Goal: Information Seeking & Learning: Learn about a topic

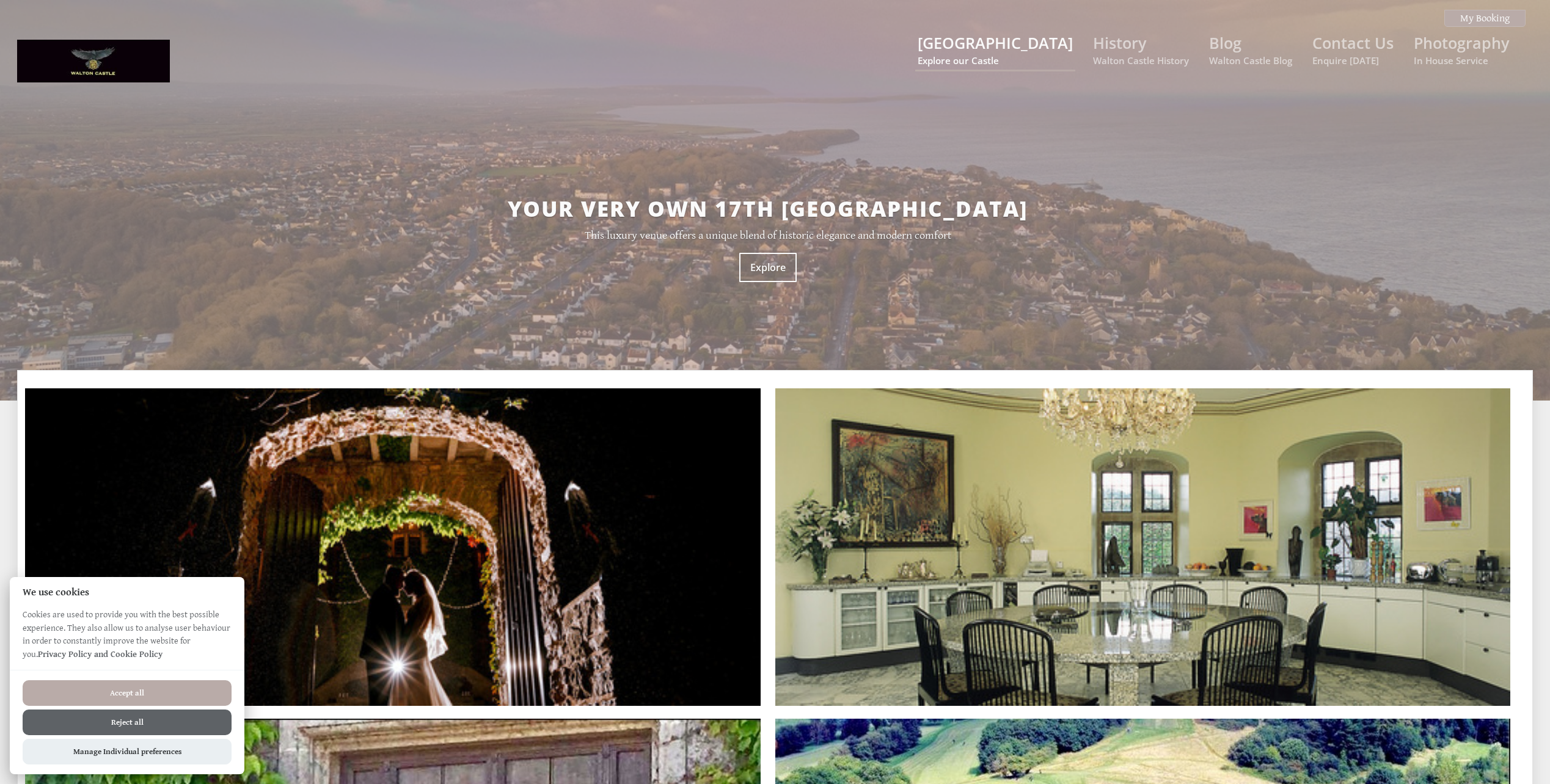
click at [994, 55] on small "Explore our Castle" at bounding box center [994, 60] width 155 height 12
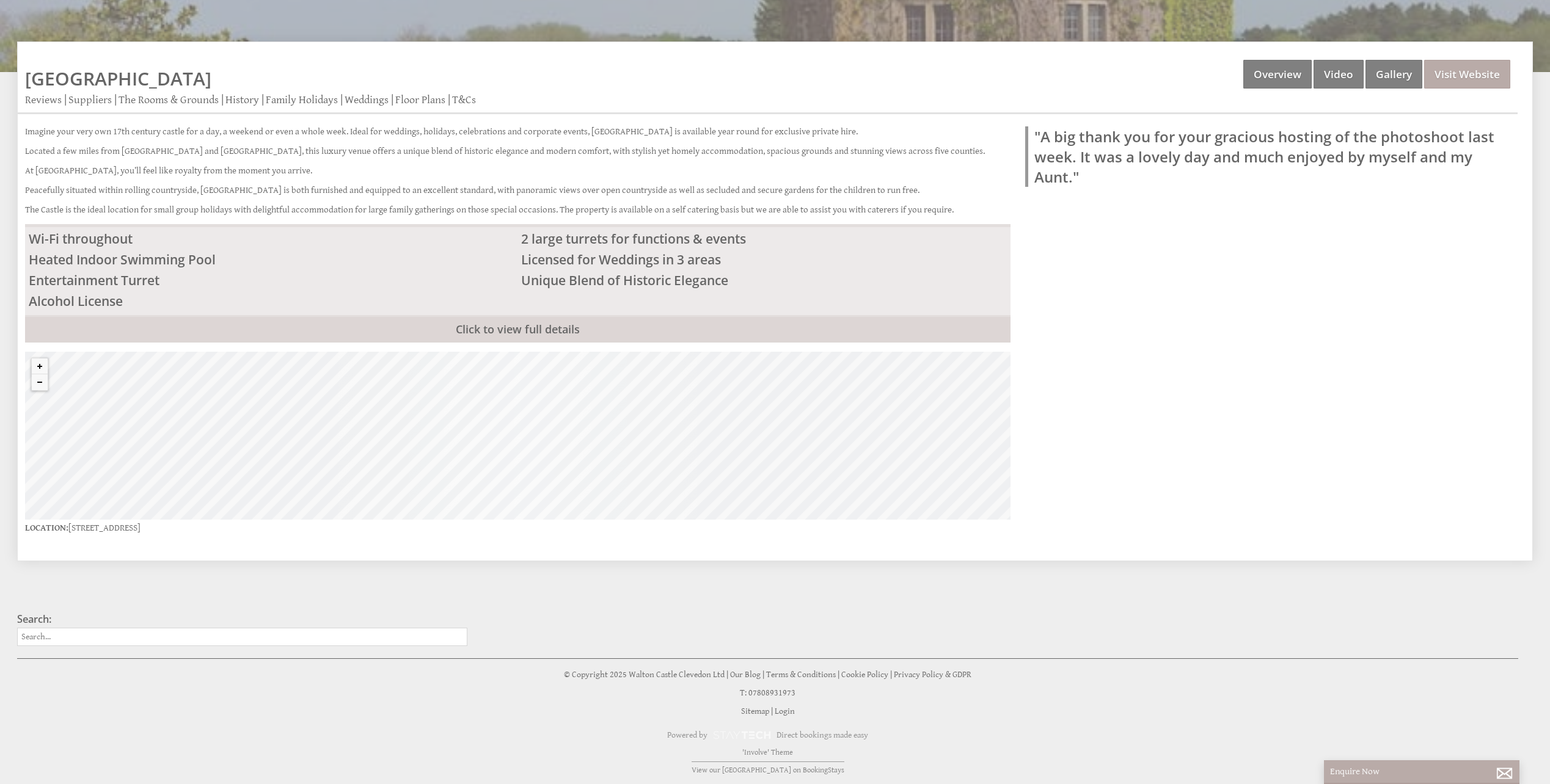
scroll to position [60, 0]
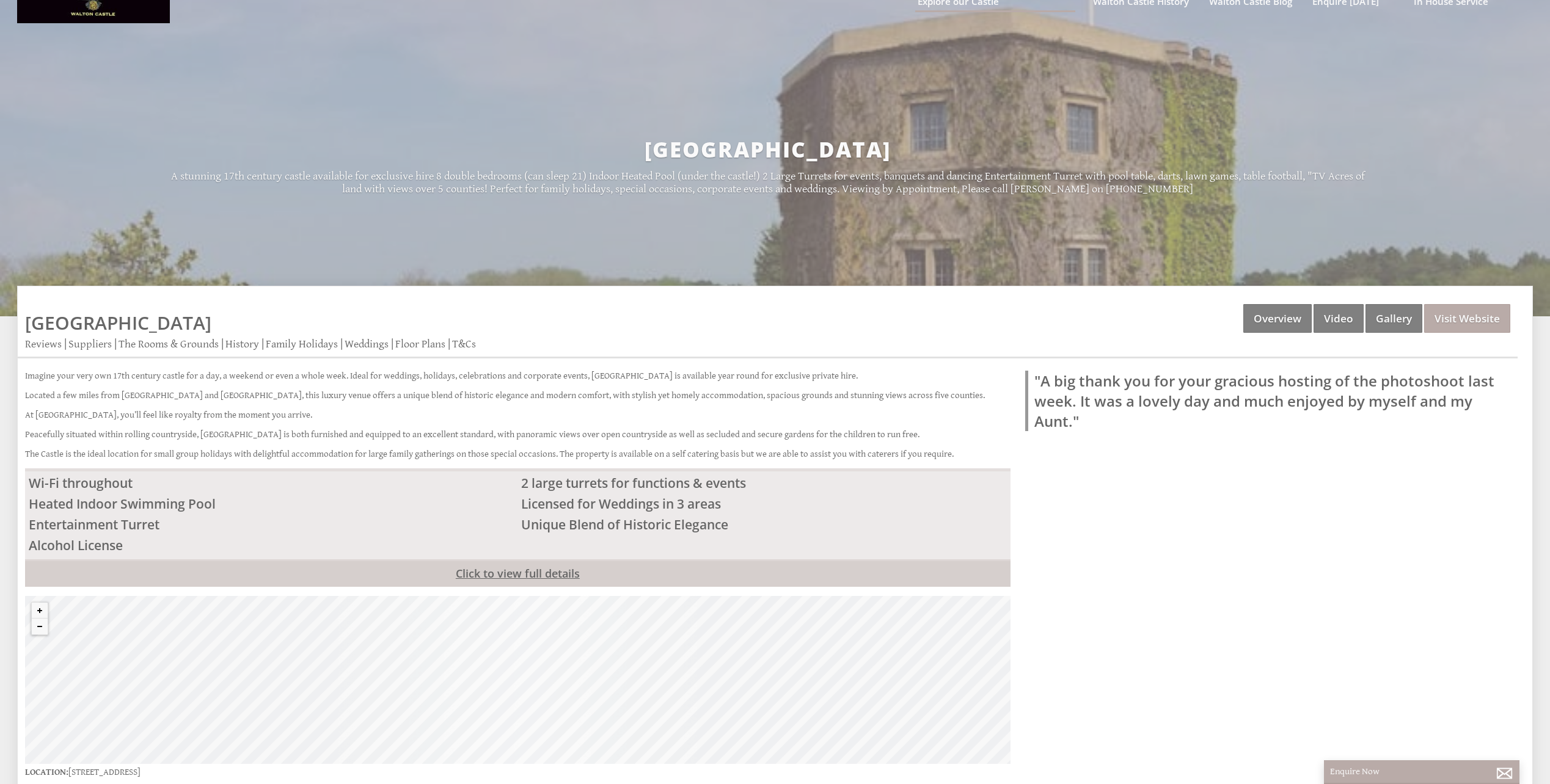
click at [526, 568] on link "Click to view full details" at bounding box center [518, 573] width 985 height 27
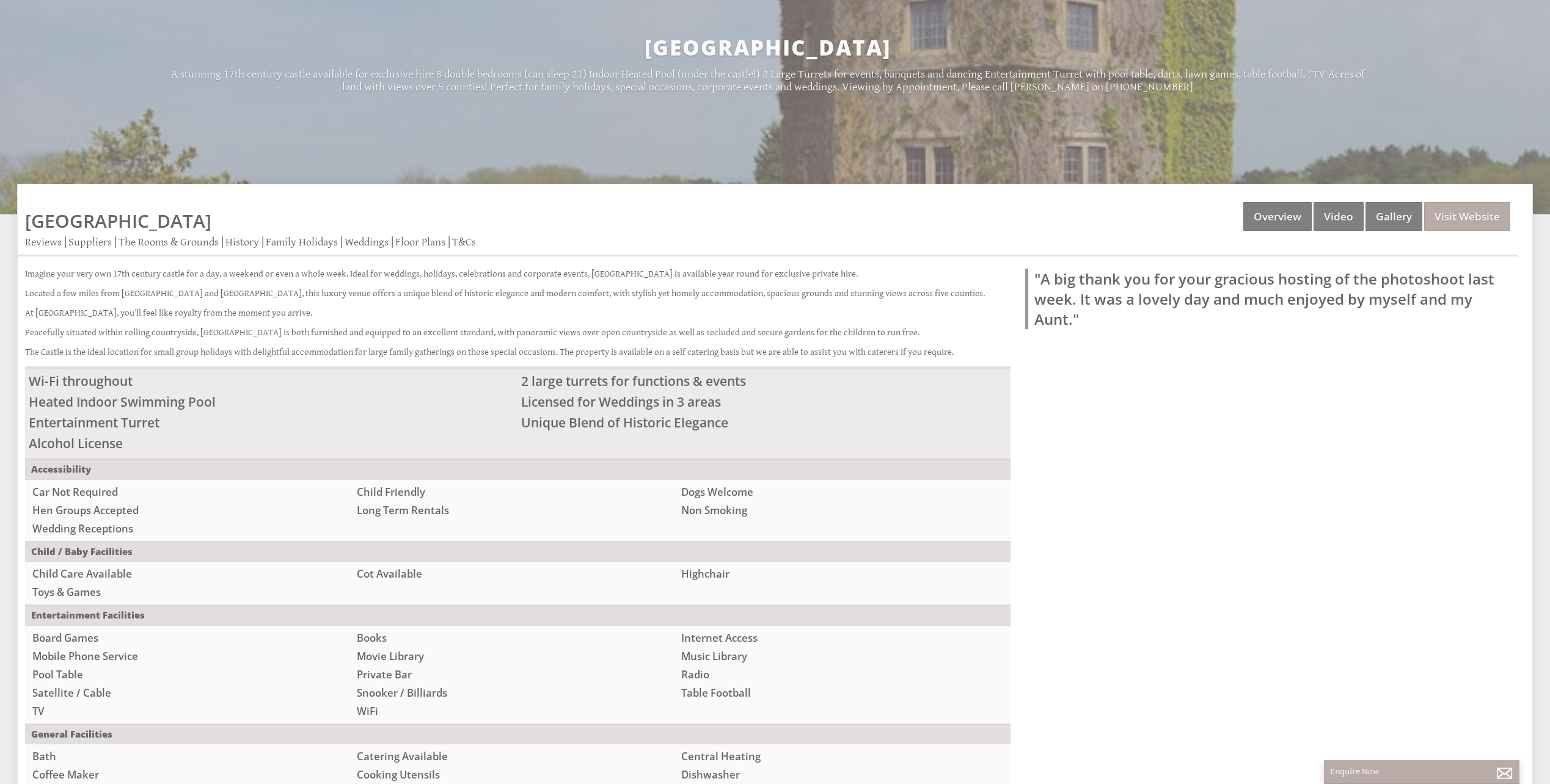
scroll to position [0, 0]
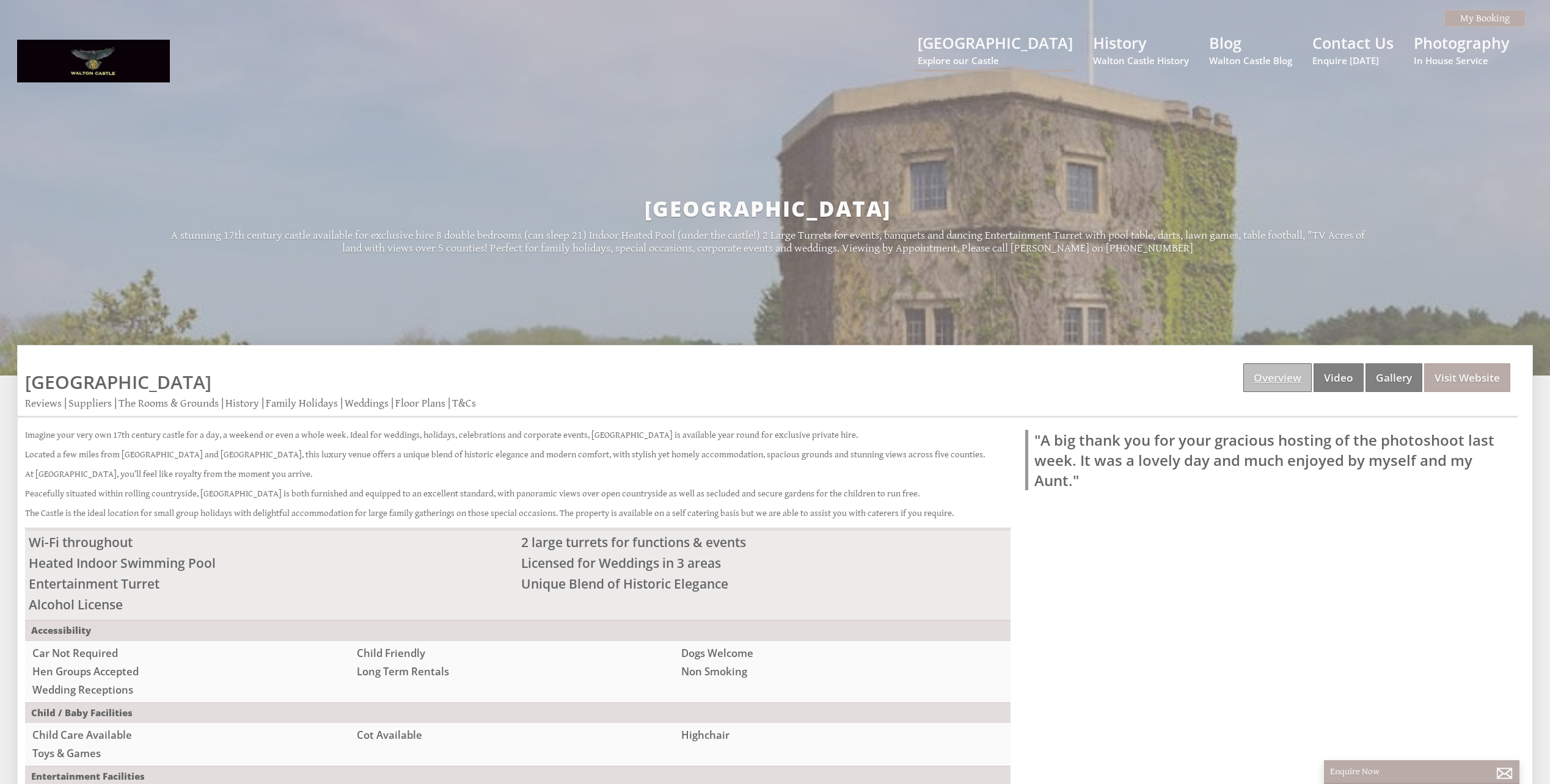
click at [1294, 385] on link "Overview" at bounding box center [1277, 378] width 69 height 29
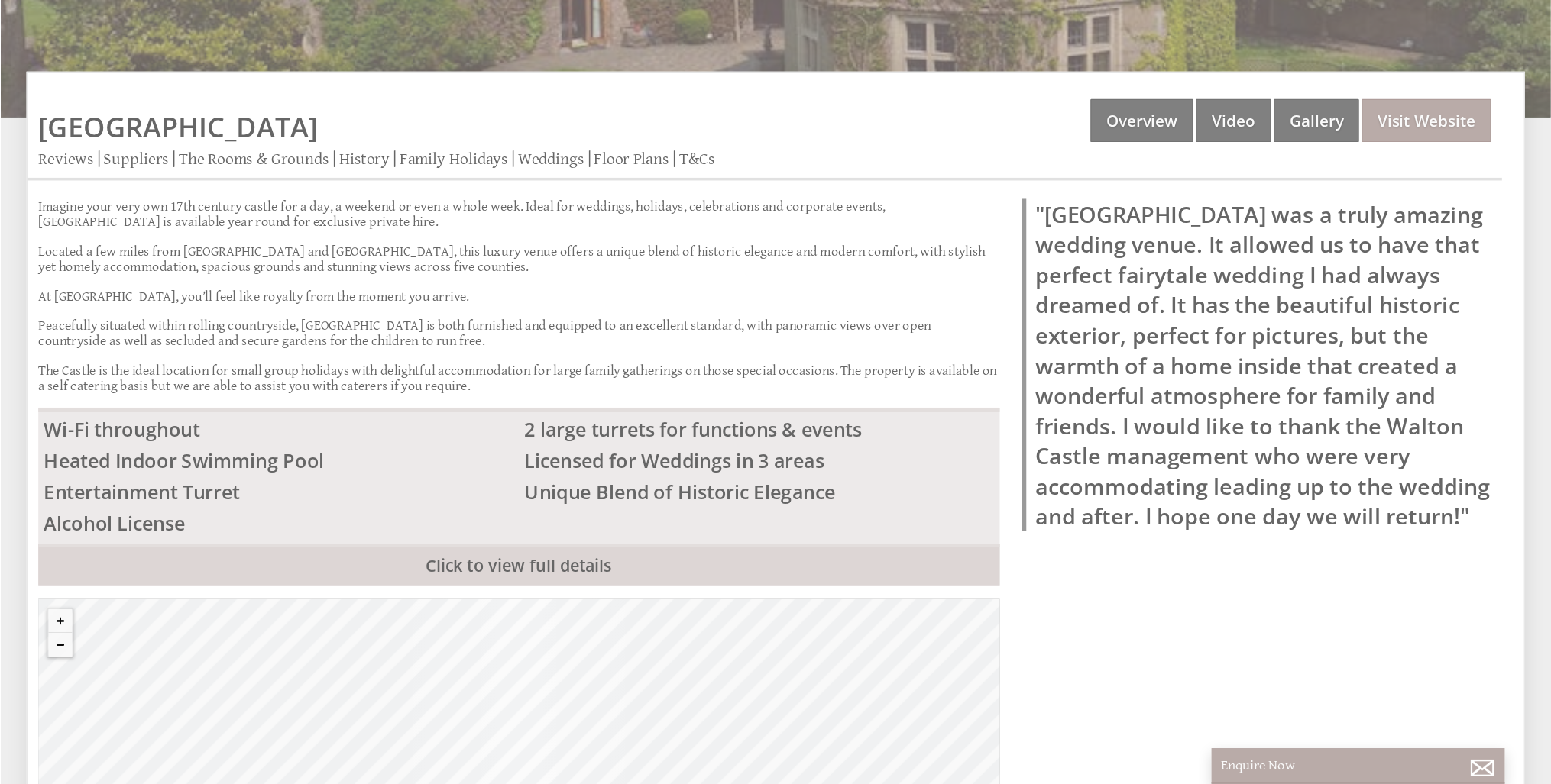
scroll to position [379, 0]
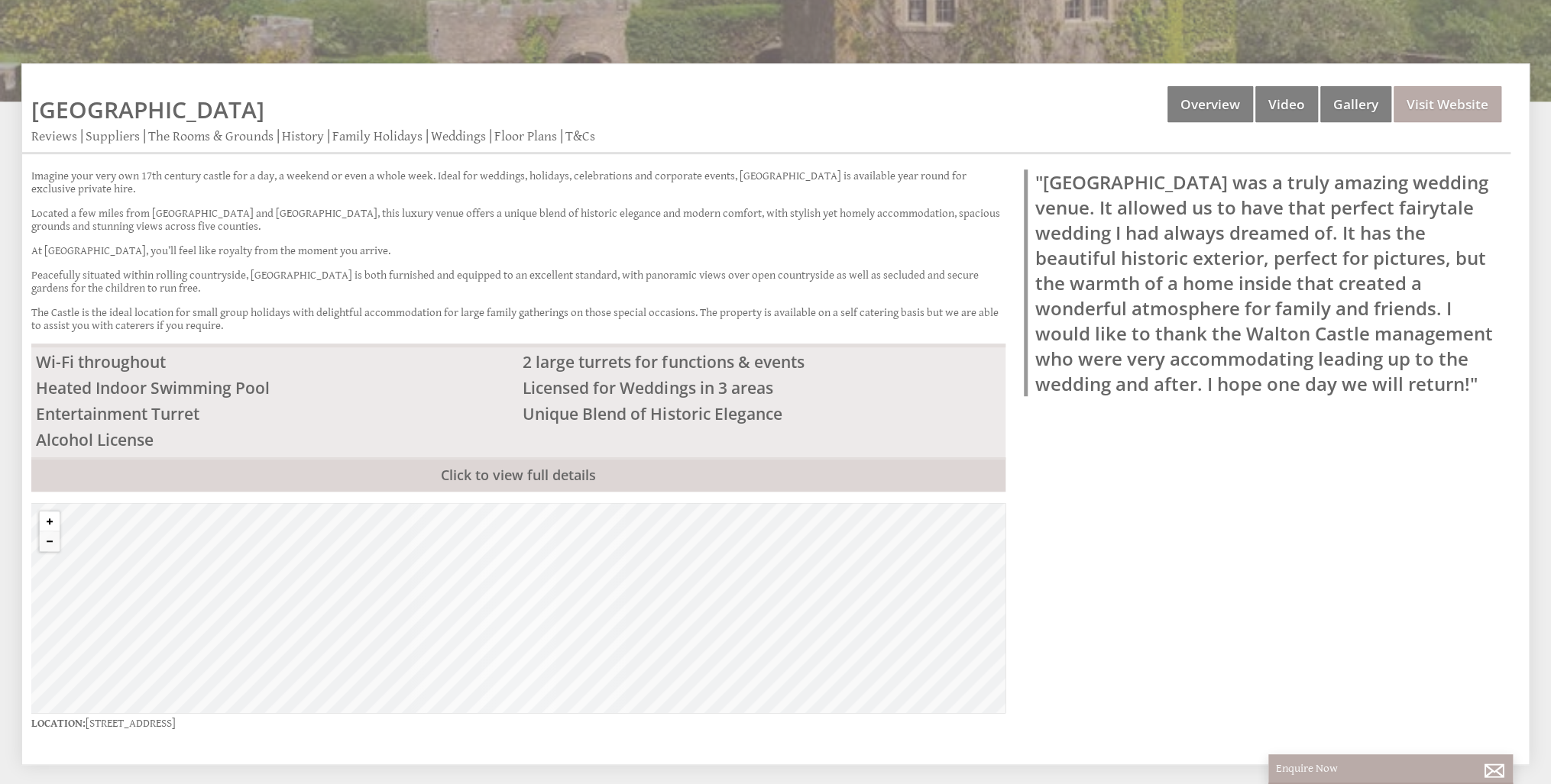
click at [46, 521] on button "Zoom in" at bounding box center [49, 521] width 20 height 20
drag, startPoint x: 724, startPoint y: 642, endPoint x: 308, endPoint y: 554, distance: 425.2
click at [284, 539] on div "© MapTiler © OpenStreetMap contributors" at bounding box center [519, 608] width 974 height 210
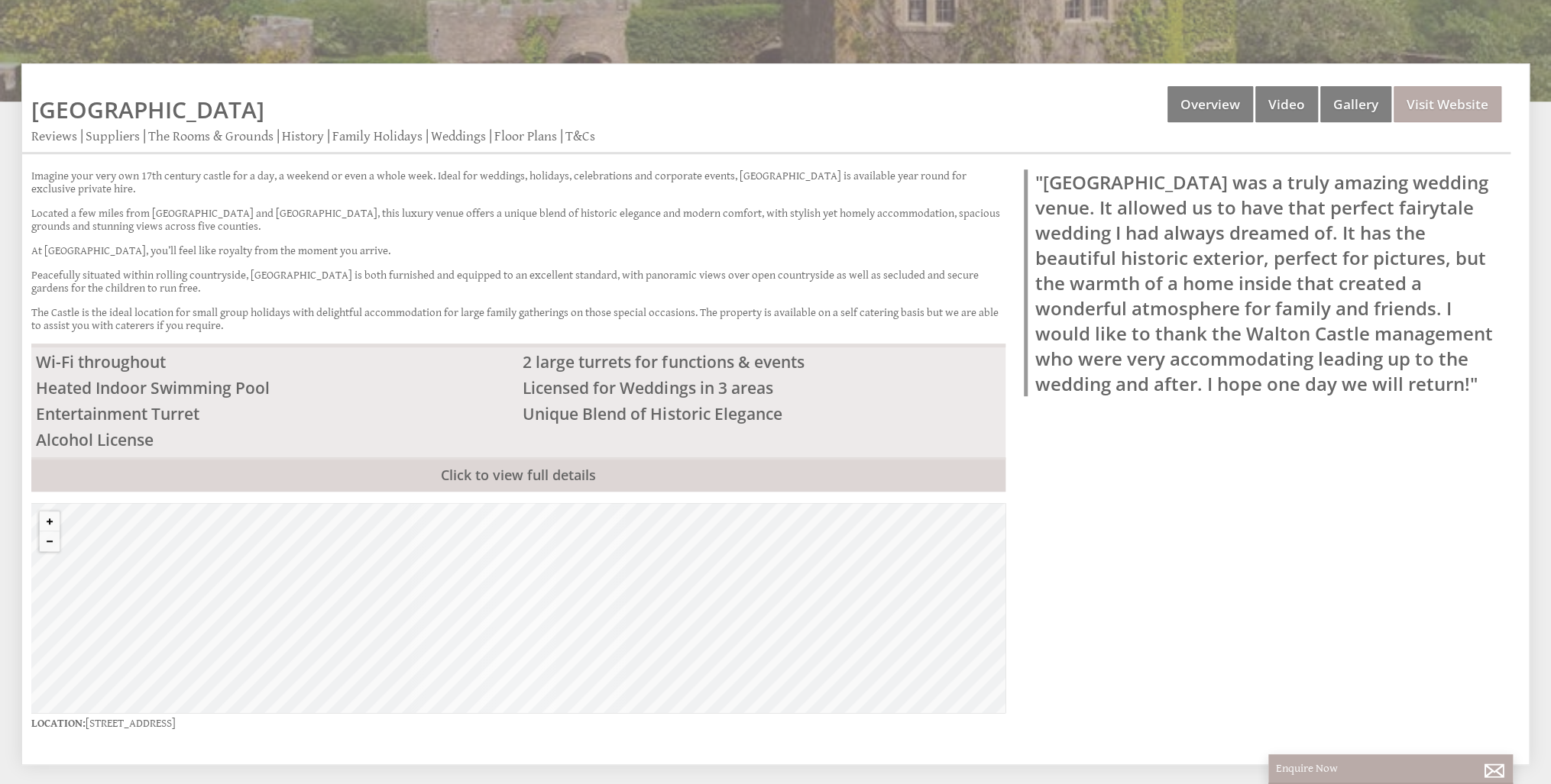
drag, startPoint x: 801, startPoint y: 624, endPoint x: 599, endPoint y: 572, distance: 208.6
click at [599, 572] on div "© MapTiler © OpenStreetMap contributors" at bounding box center [519, 608] width 974 height 210
drag, startPoint x: 825, startPoint y: 592, endPoint x: 323, endPoint y: 568, distance: 502.6
click at [498, 568] on div "© MapTiler © OpenStreetMap contributors" at bounding box center [519, 608] width 974 height 210
click at [44, 541] on button "Zoom out" at bounding box center [49, 541] width 20 height 20
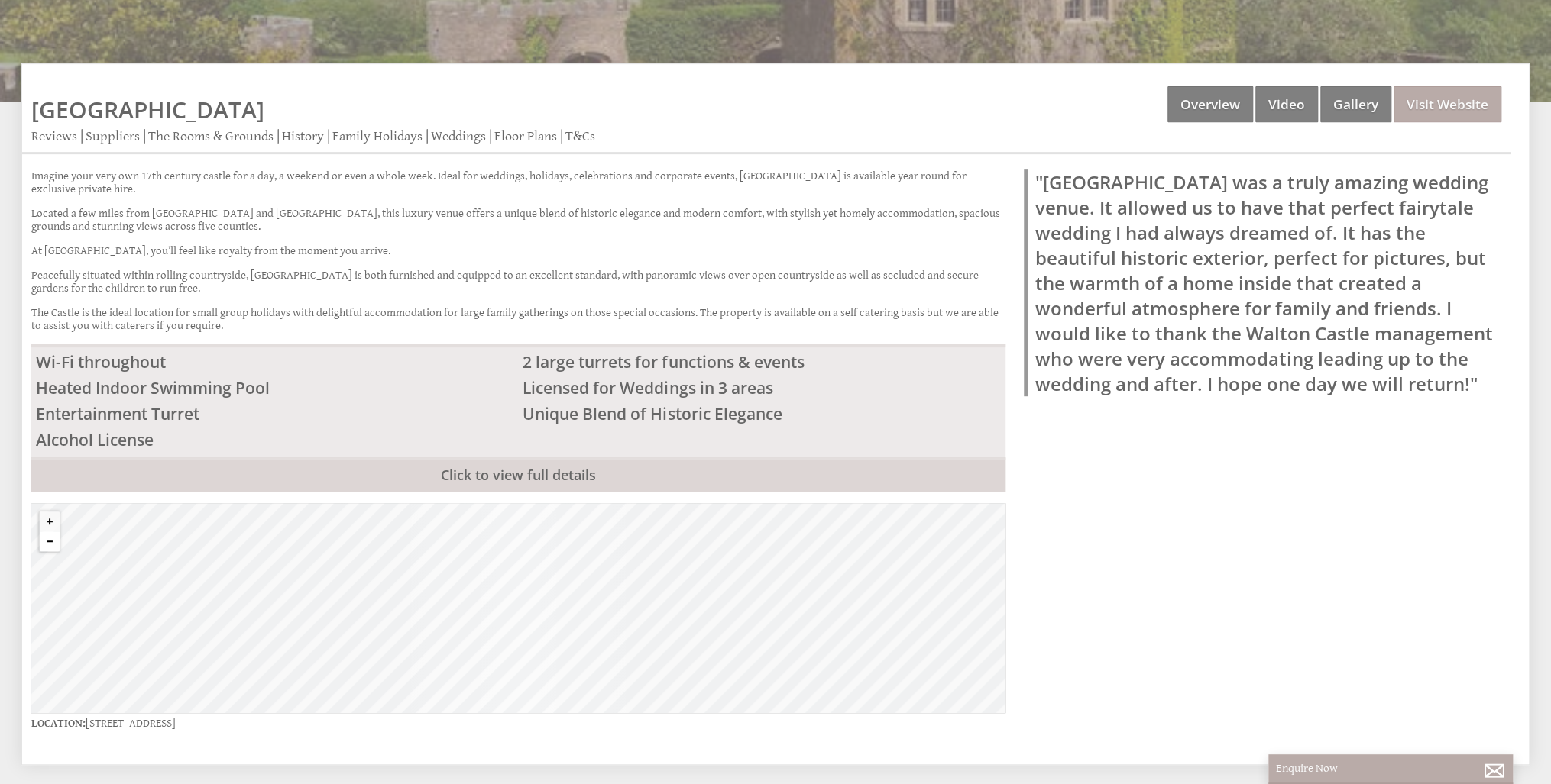
click at [44, 541] on button "Zoom out" at bounding box center [49, 541] width 20 height 20
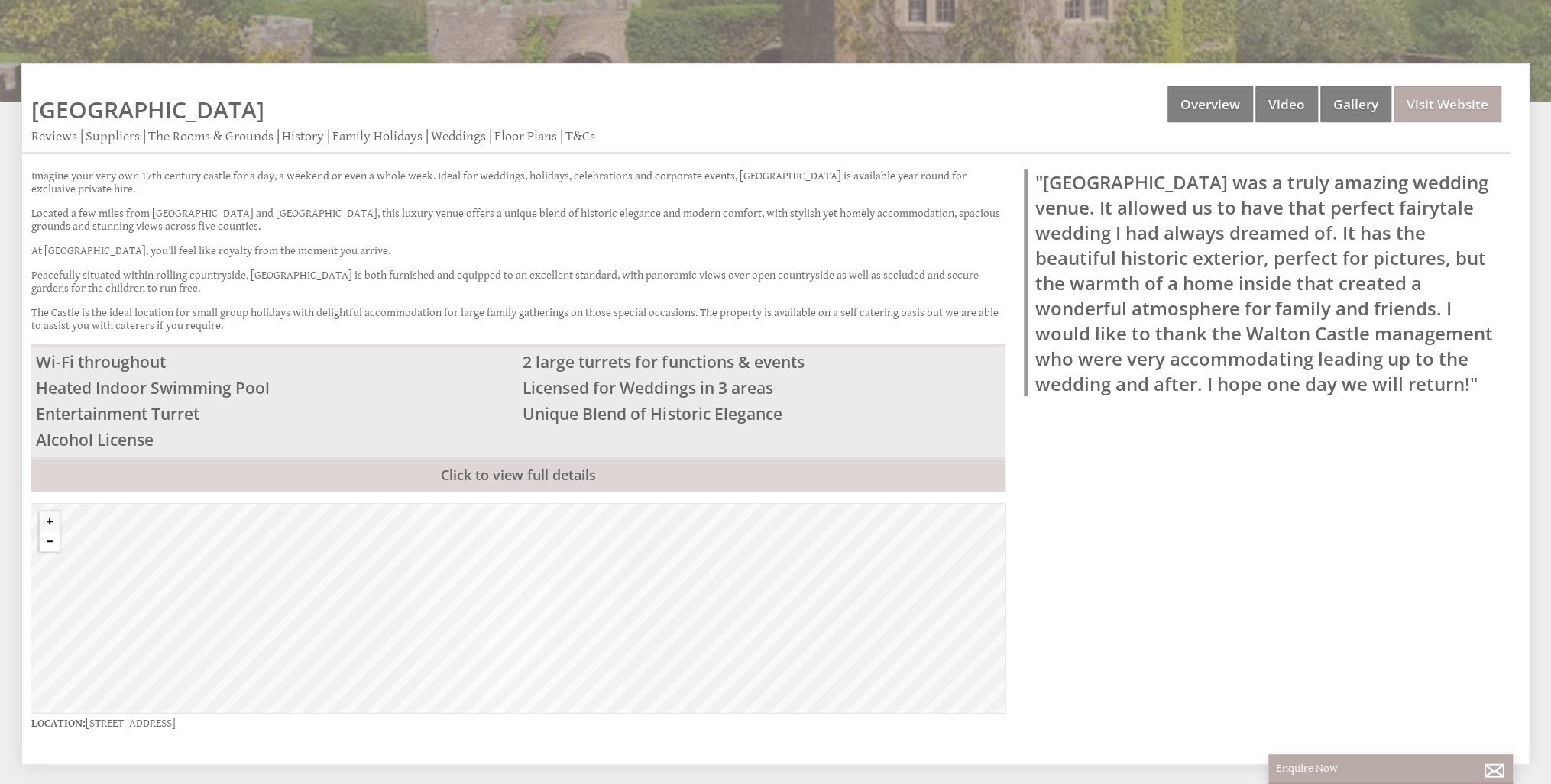
click at [44, 541] on button "Zoom out" at bounding box center [49, 541] width 20 height 20
click at [516, 134] on link "Floor Plans" at bounding box center [525, 137] width 62 height 18
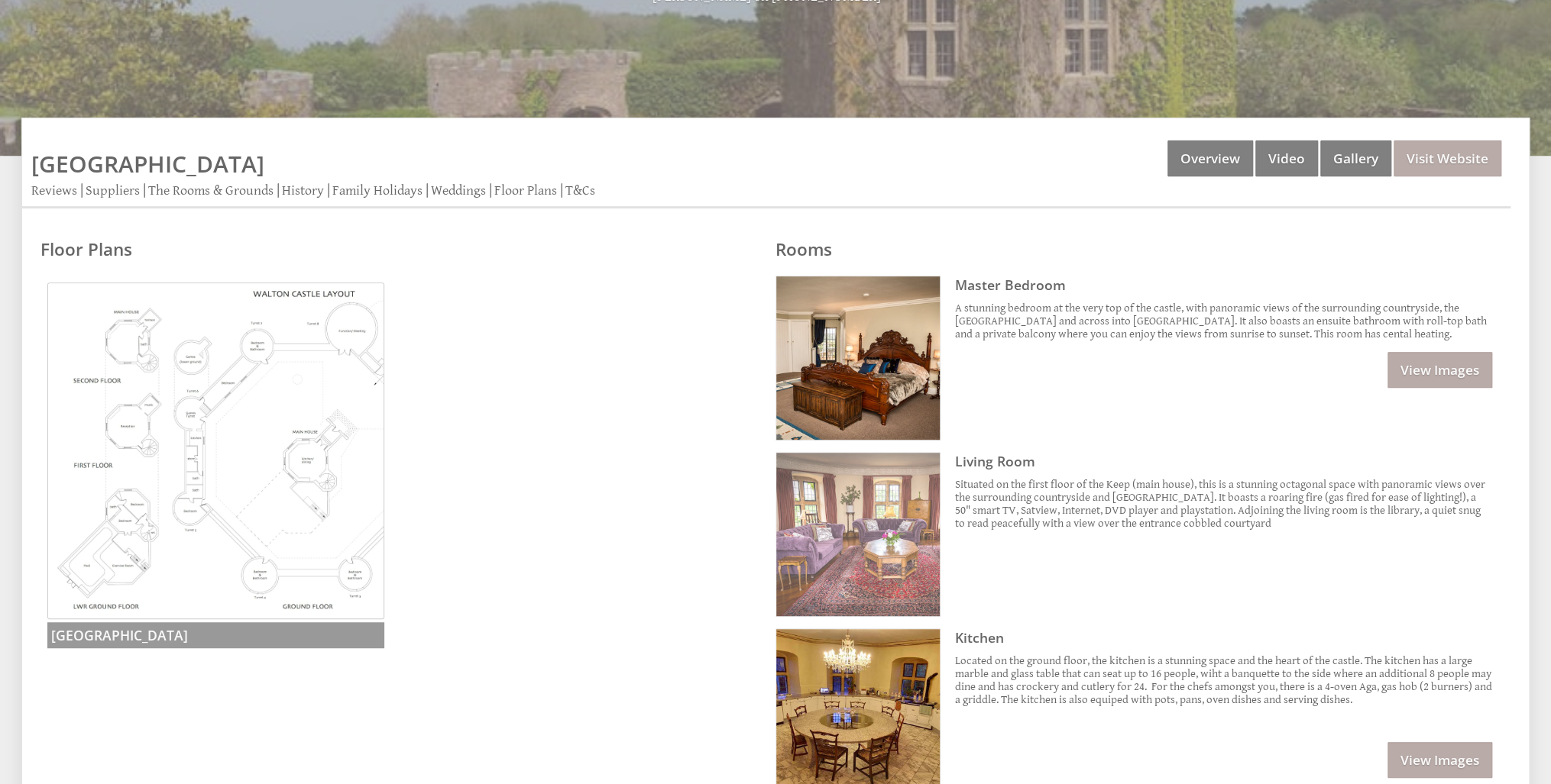
scroll to position [303, 0]
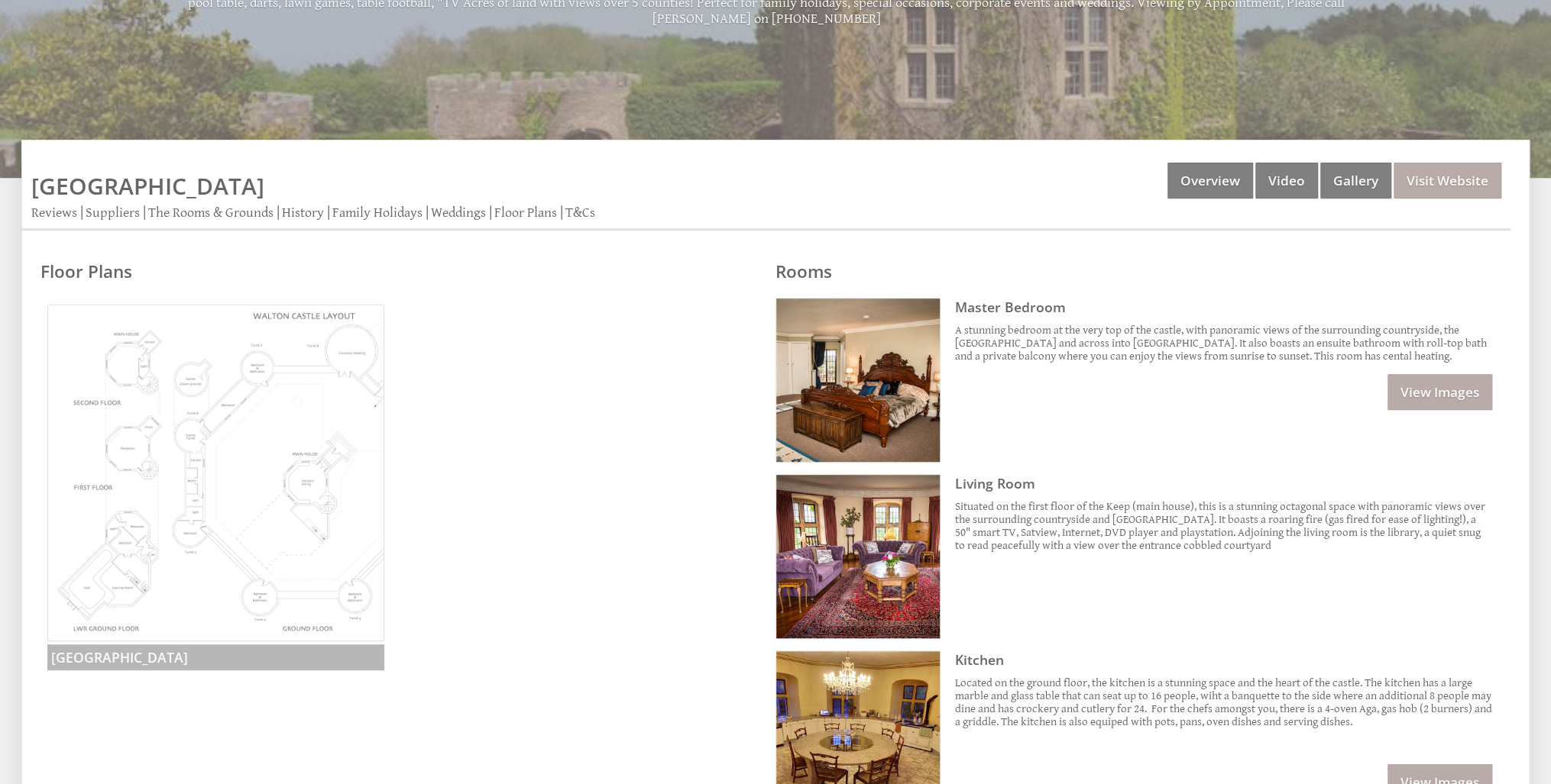
click at [312, 427] on img at bounding box center [216, 473] width 336 height 336
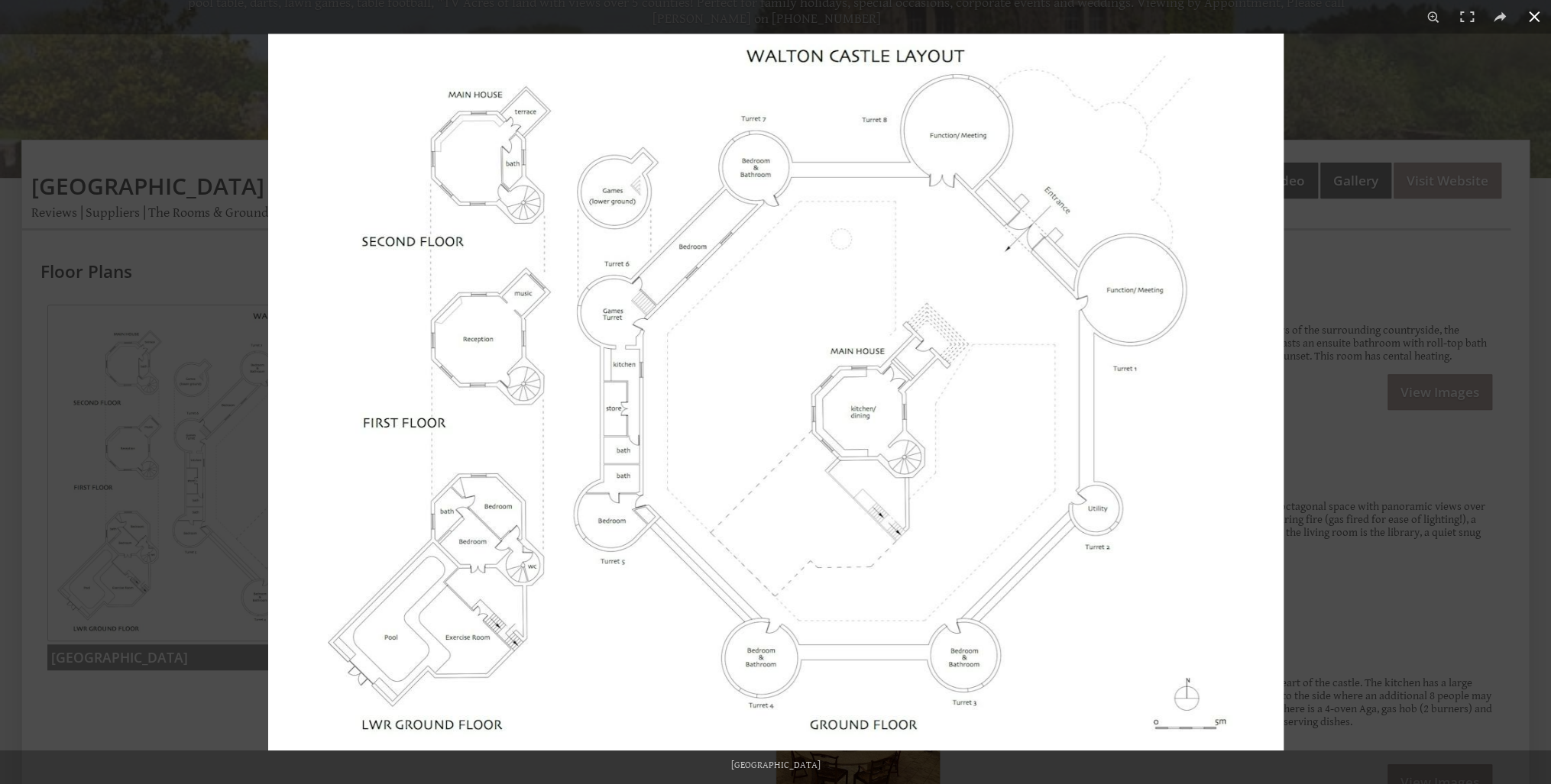
click at [1345, 328] on div at bounding box center [1044, 425] width 1551 height 784
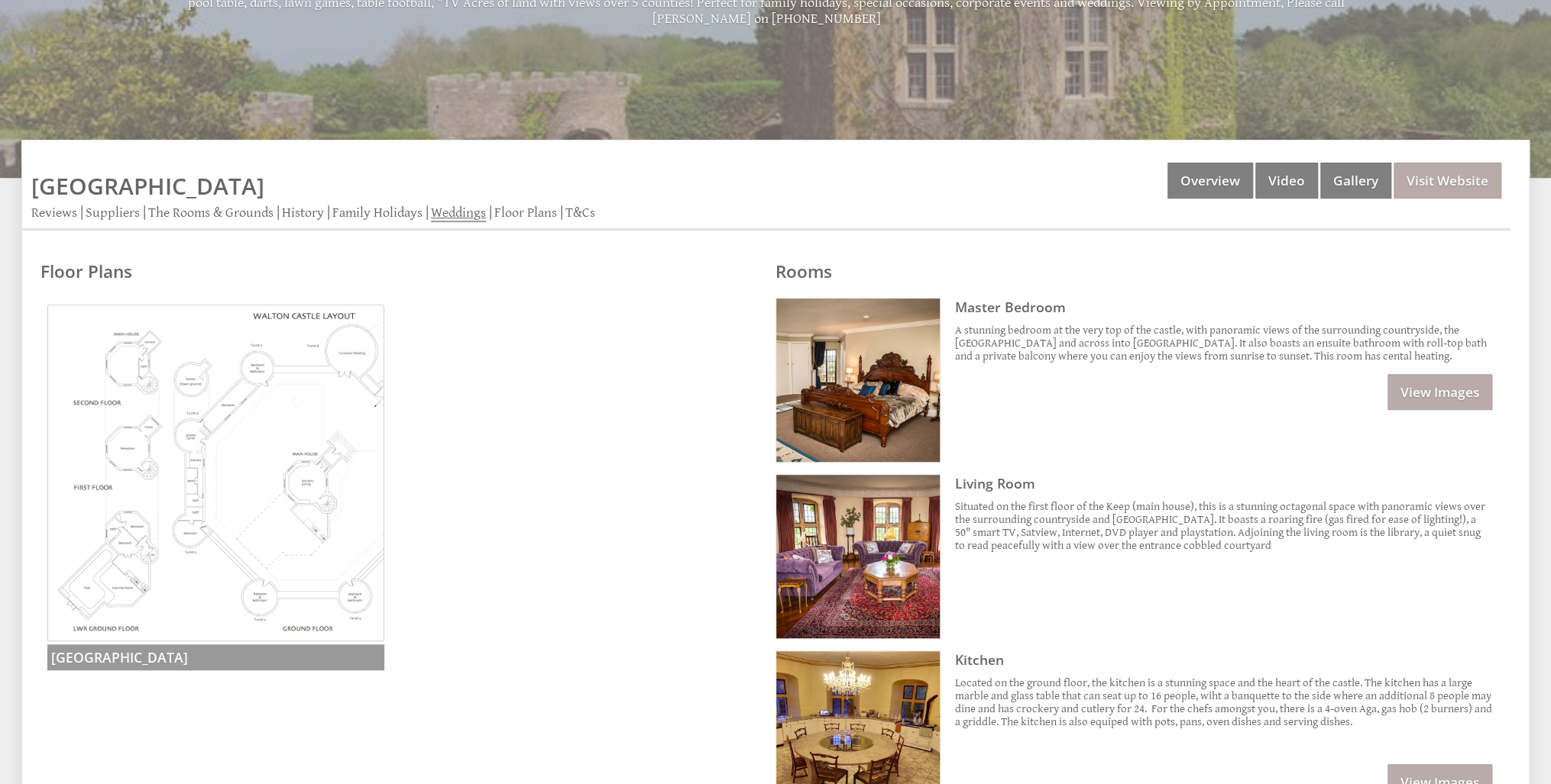
click at [448, 210] on link "Weddings" at bounding box center [458, 214] width 55 height 18
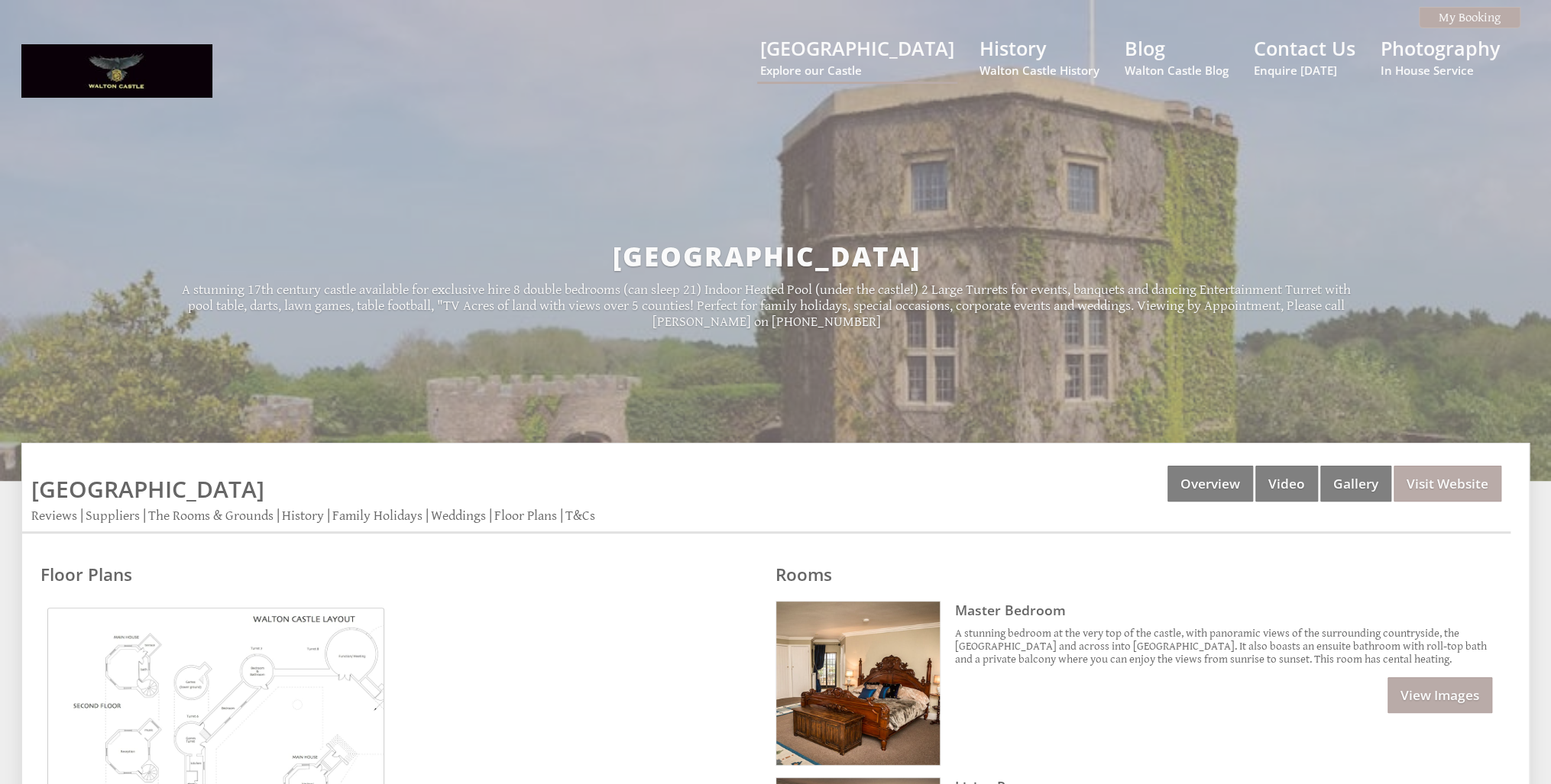
scroll to position [303, 0]
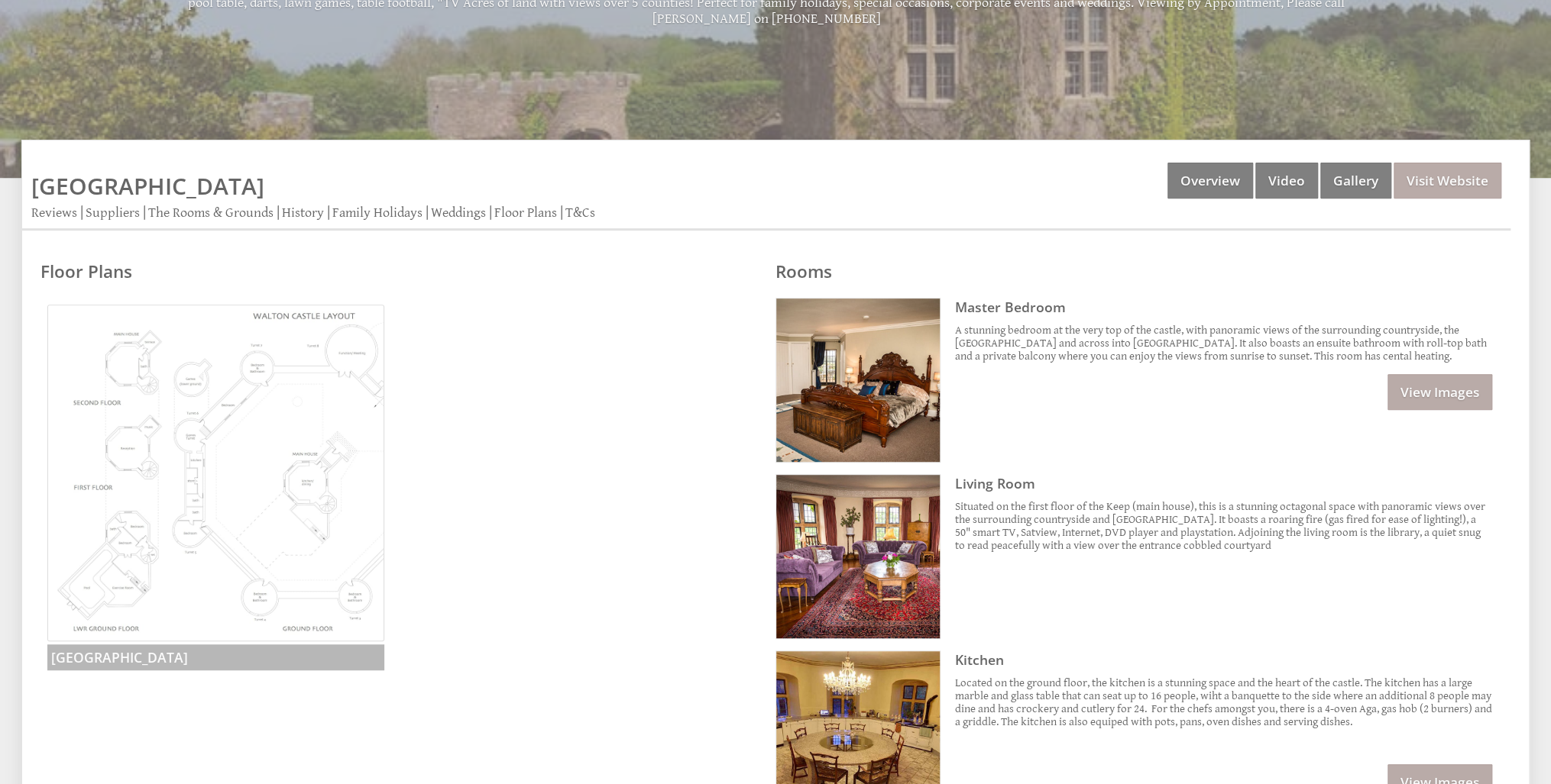
click at [134, 388] on img at bounding box center [216, 473] width 336 height 336
click at [185, 213] on link "The Rooms & Grounds" at bounding box center [210, 214] width 125 height 18
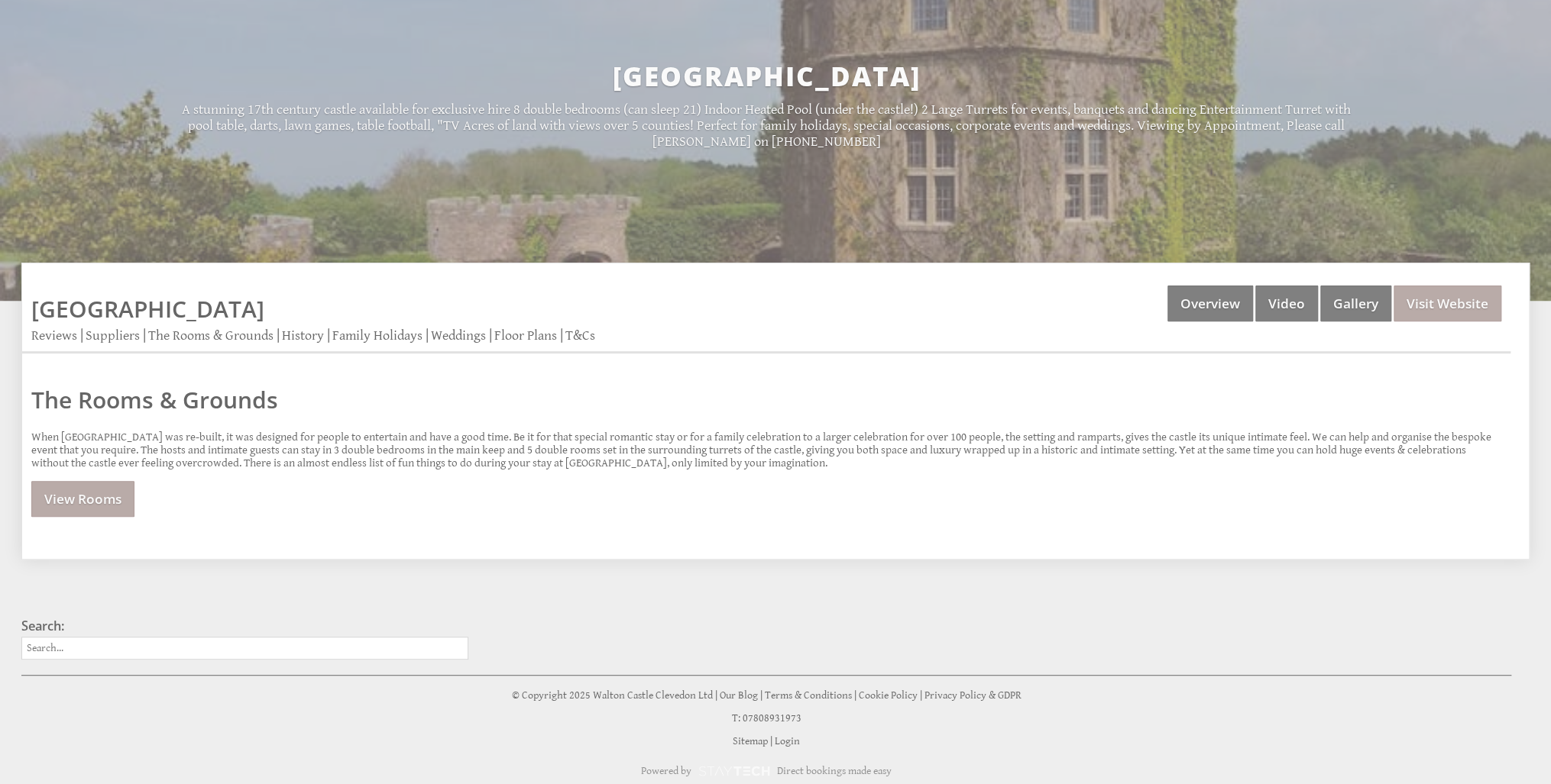
scroll to position [204, 0]
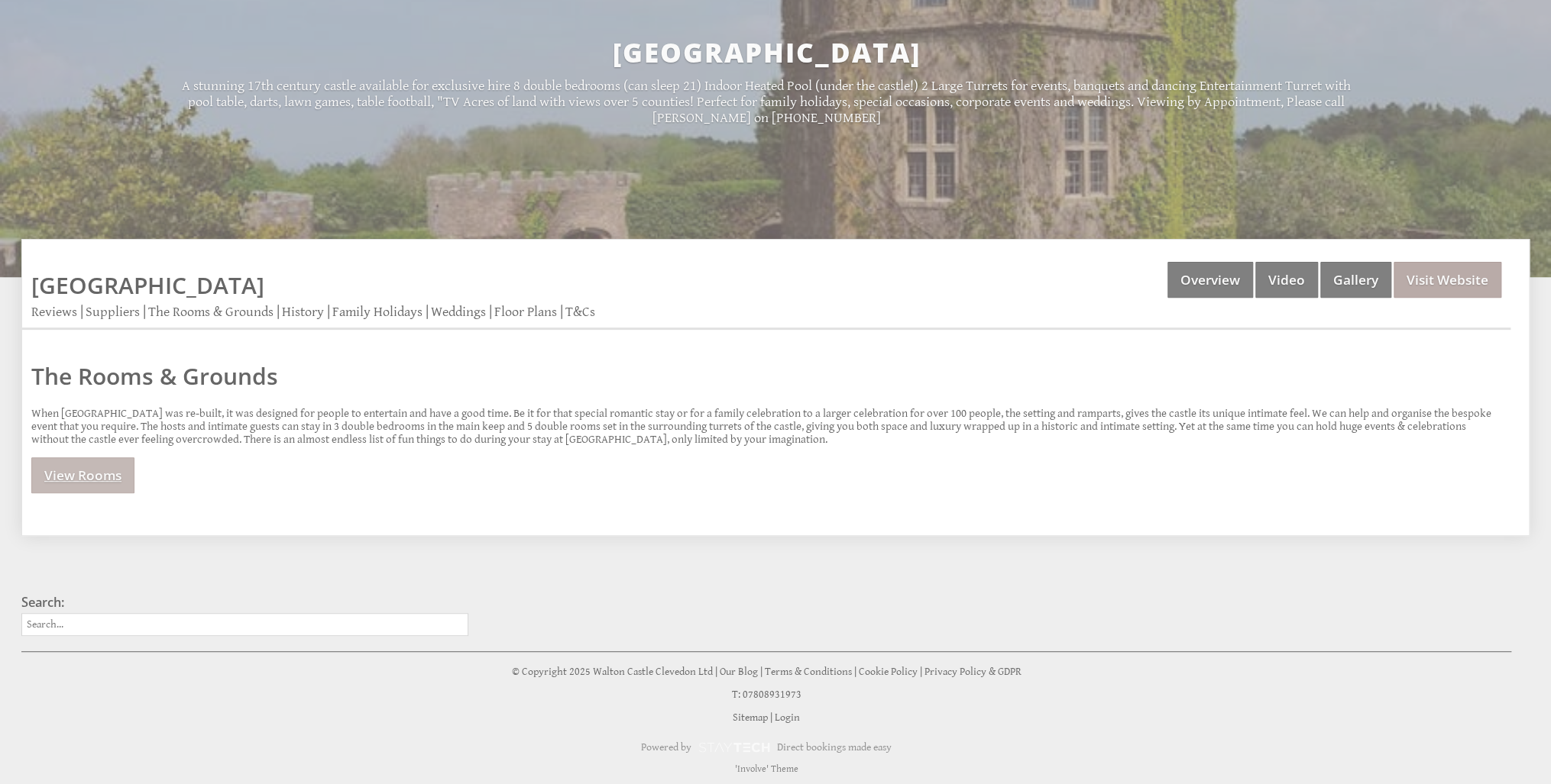
click at [79, 477] on link "View Rooms" at bounding box center [83, 475] width 103 height 36
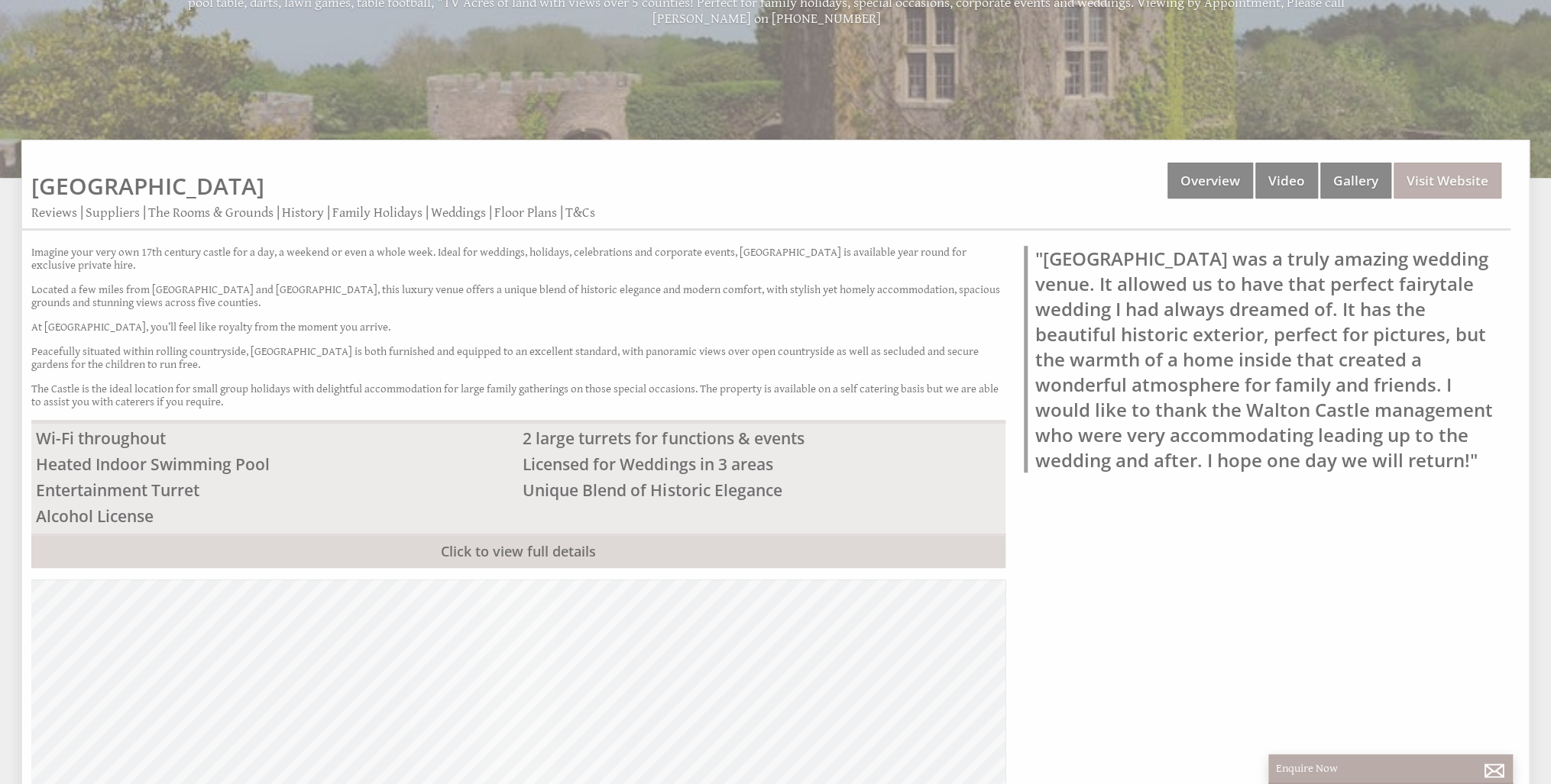
scroll to position [379, 0]
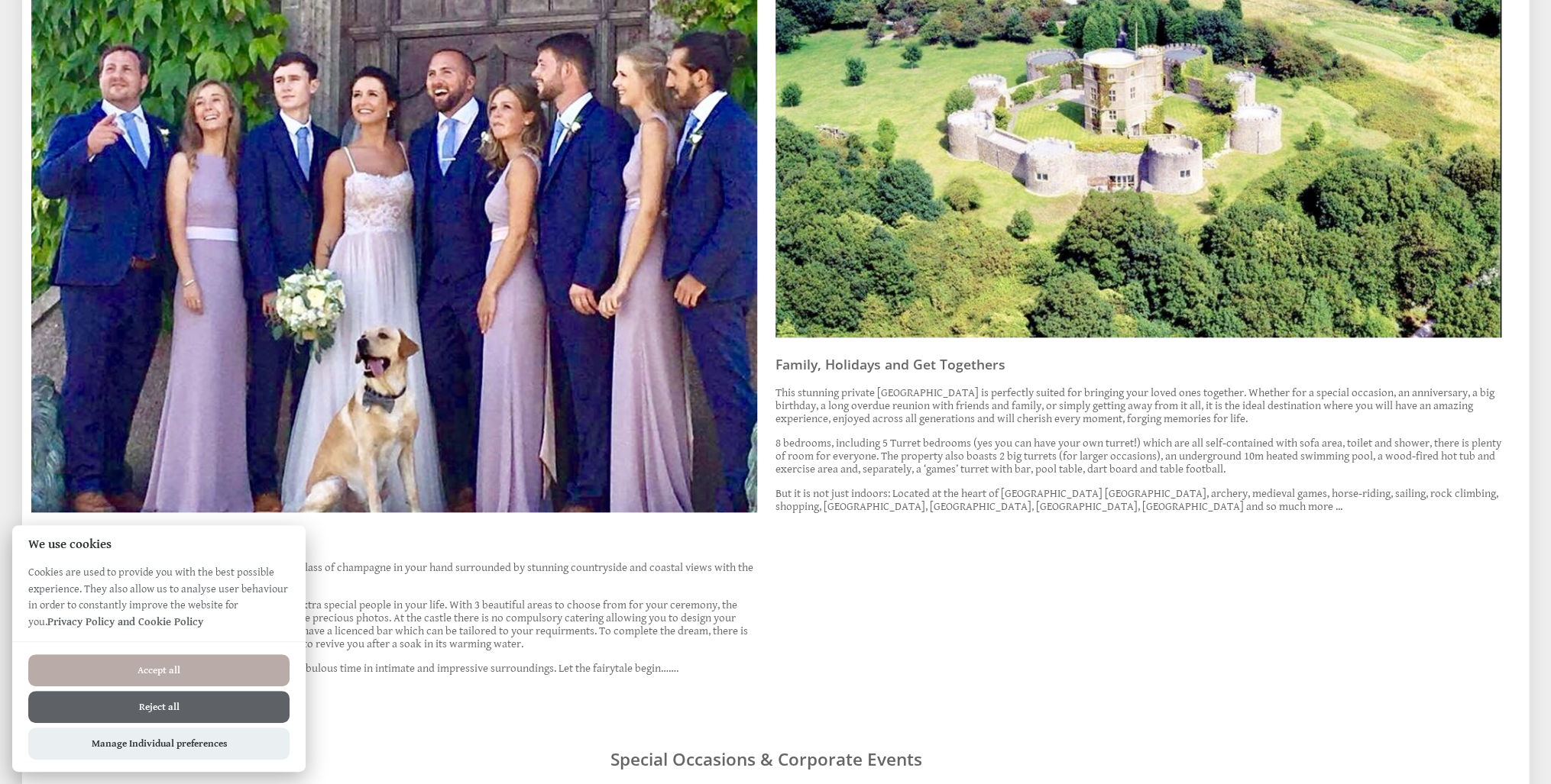
scroll to position [916, 0]
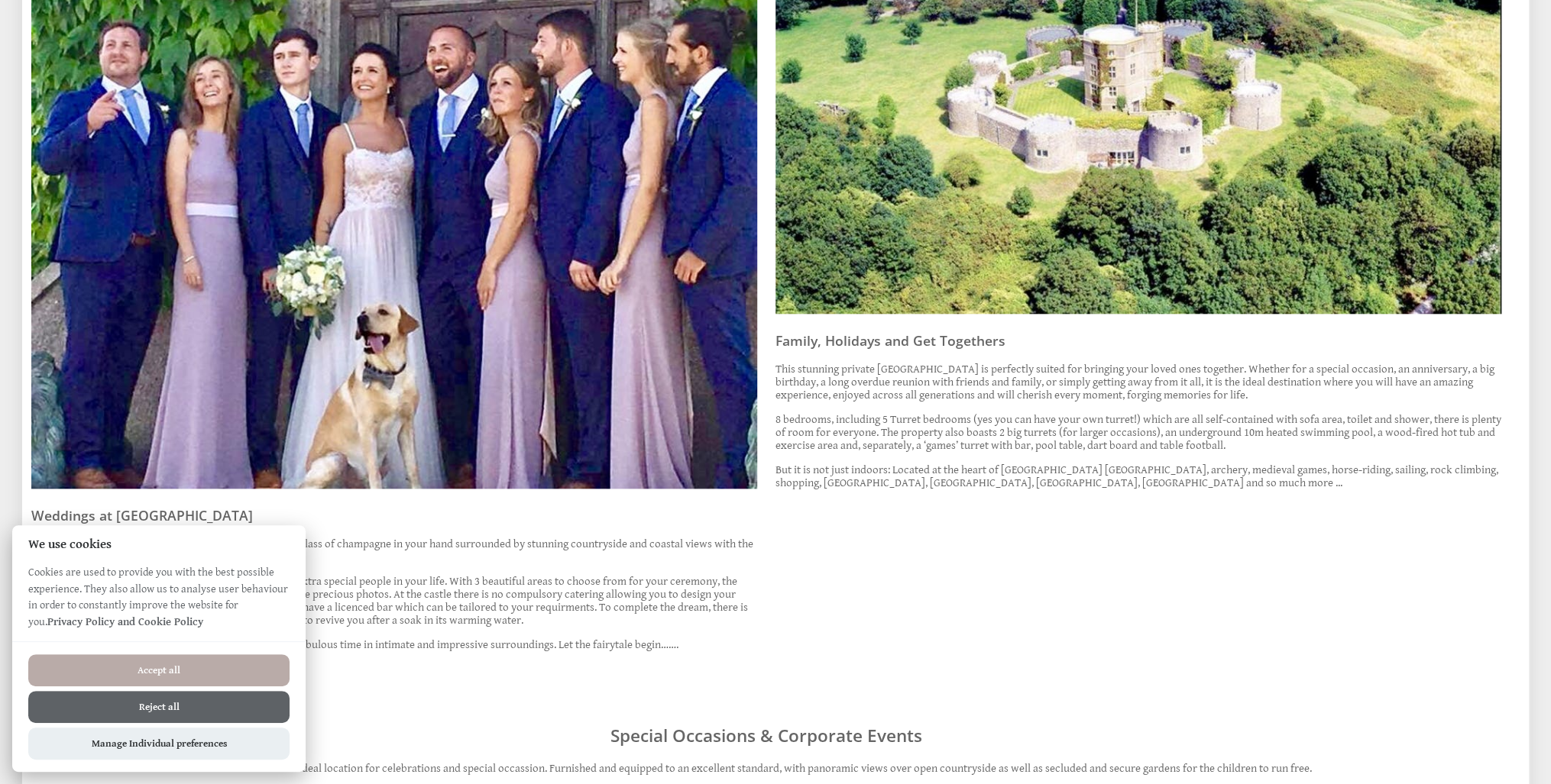
click at [214, 694] on button "Reject all" at bounding box center [159, 707] width 261 height 32
click at [140, 703] on button "Reject all" at bounding box center [159, 707] width 261 height 32
click at [172, 706] on button "Reject all" at bounding box center [159, 707] width 261 height 32
click at [170, 706] on button "Reject all" at bounding box center [159, 707] width 261 height 32
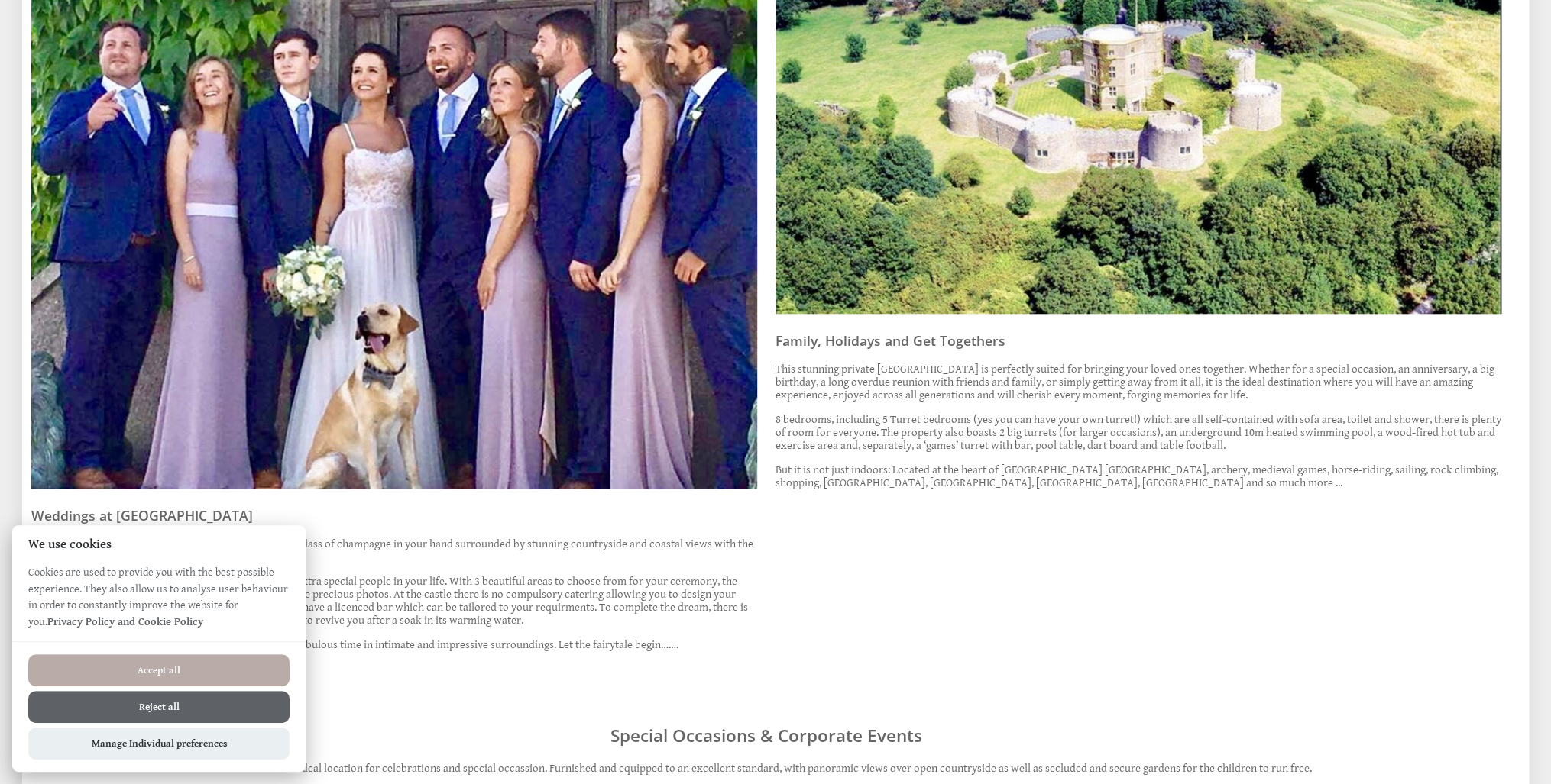
click at [205, 707] on button "Reject all" at bounding box center [159, 707] width 261 height 32
click at [203, 707] on button "Reject all" at bounding box center [159, 707] width 261 height 32
click at [206, 739] on button "Manage Individual preferences" at bounding box center [159, 744] width 261 height 32
